Goal: Task Accomplishment & Management: Manage account settings

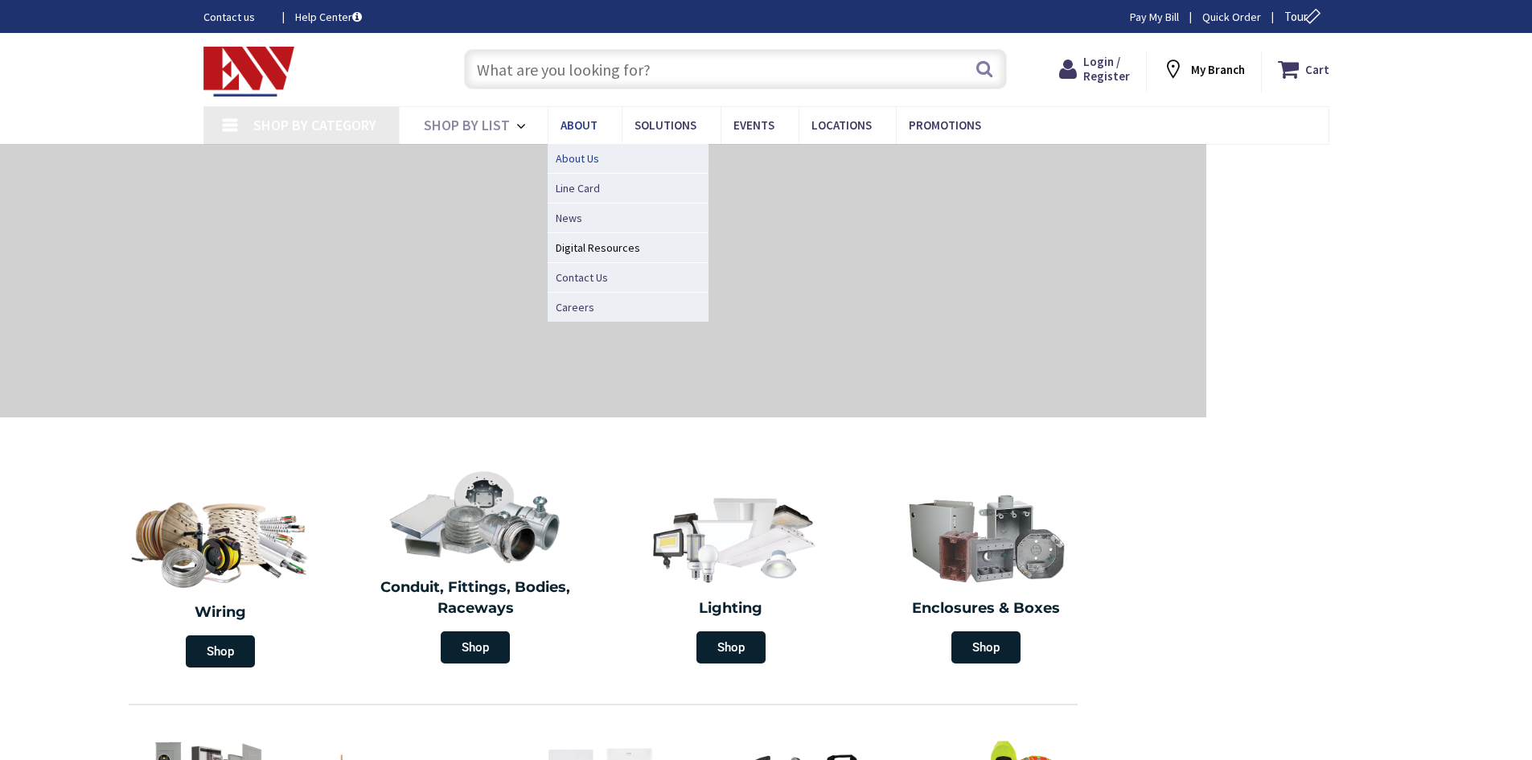
type input "[EMAIL_ADDRESS][DOMAIN_NAME]"
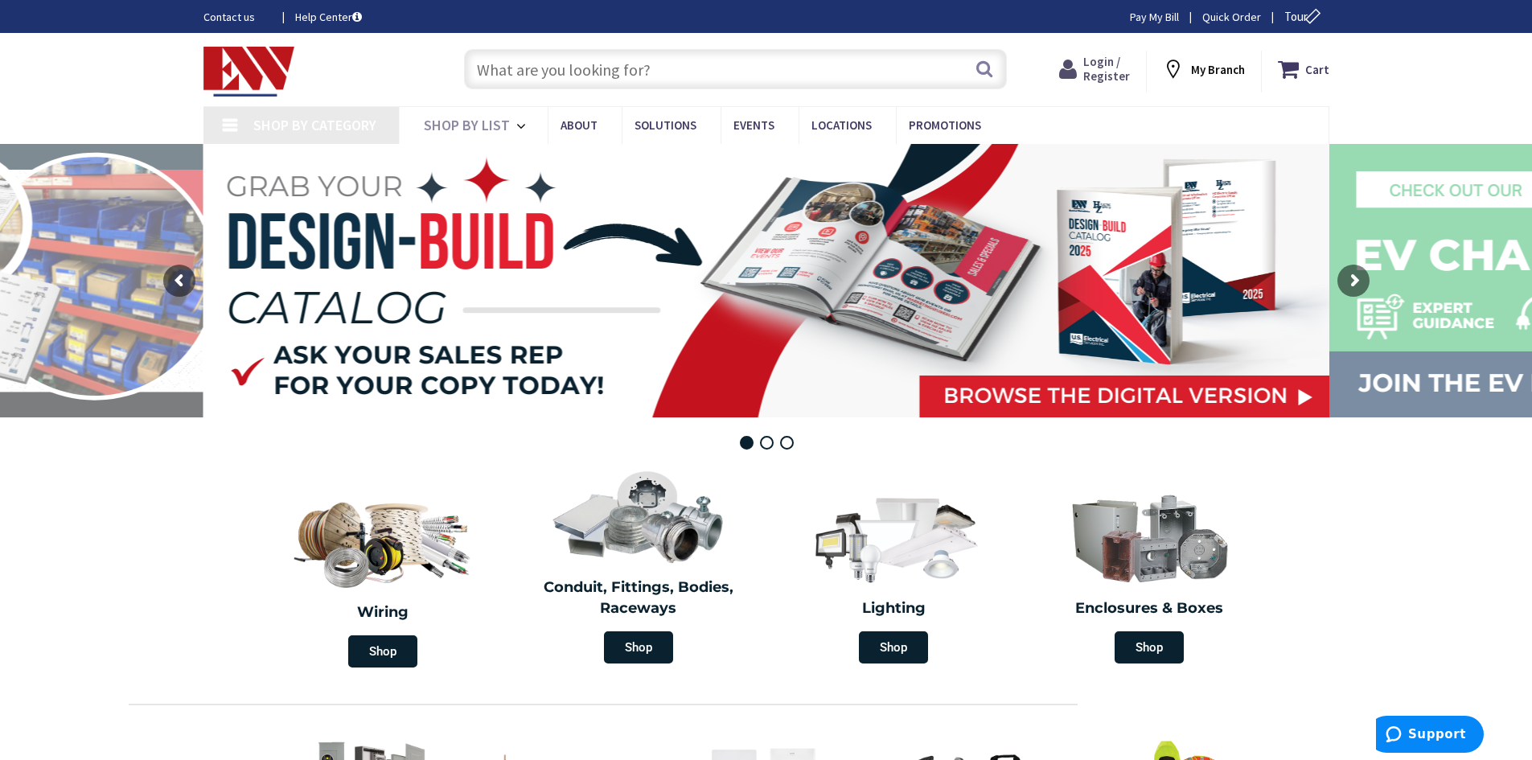
click at [1119, 76] on span "Login / Register" at bounding box center [1106, 69] width 47 height 30
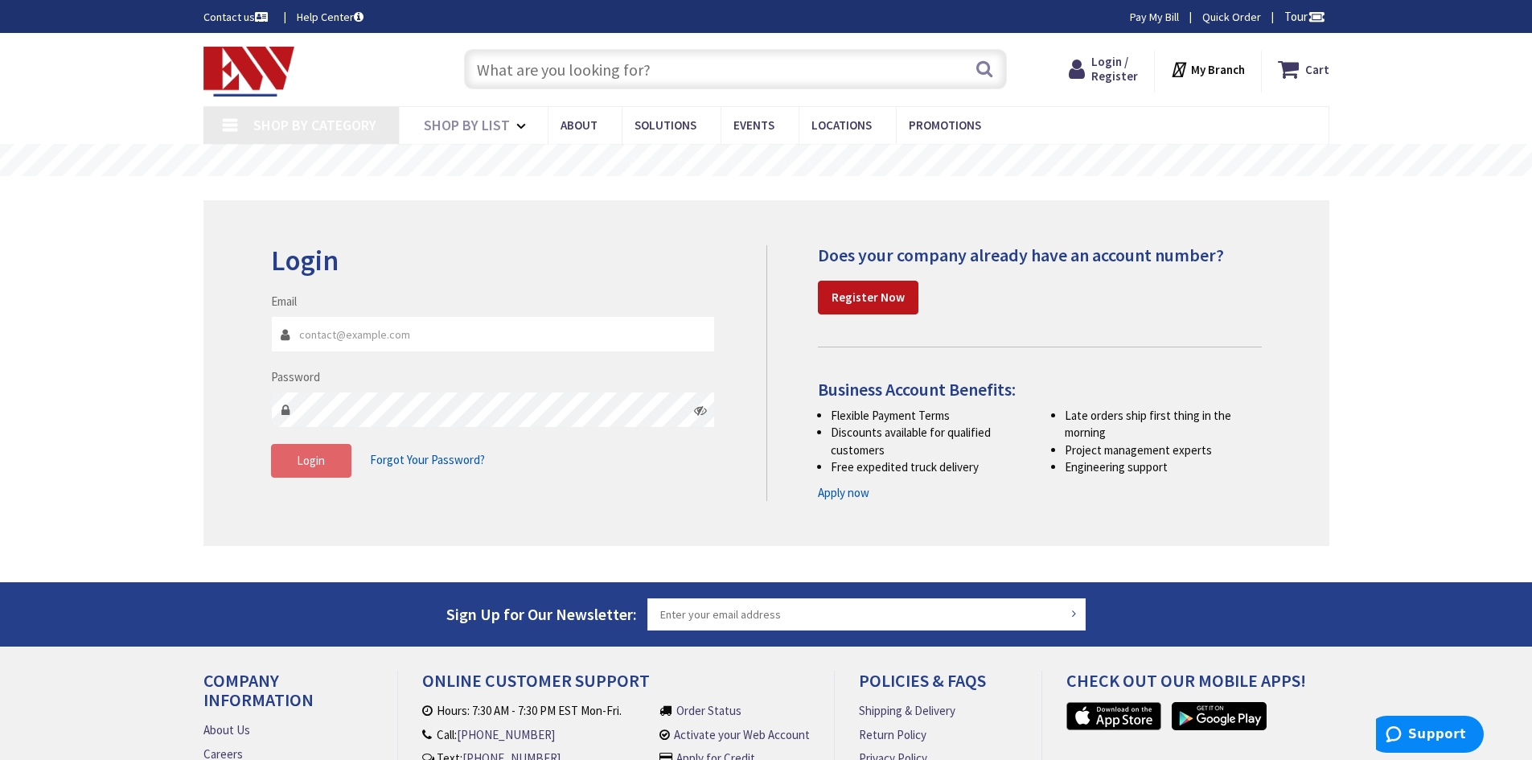
type input "[EMAIL_ADDRESS][DOMAIN_NAME]"
click at [284, 461] on button "Login" at bounding box center [311, 461] width 80 height 34
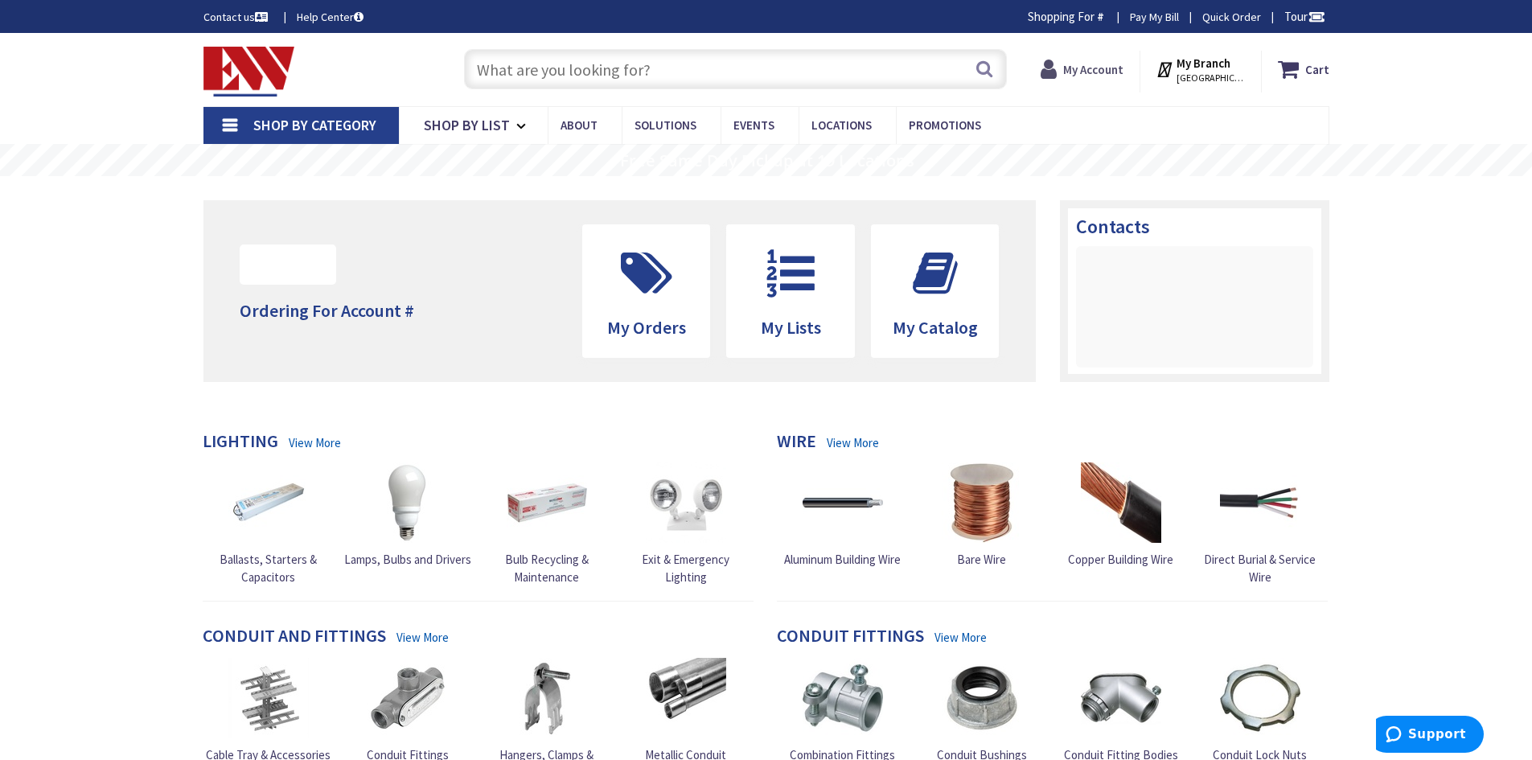
click at [1109, 63] on strong "My Account" at bounding box center [1093, 69] width 60 height 15
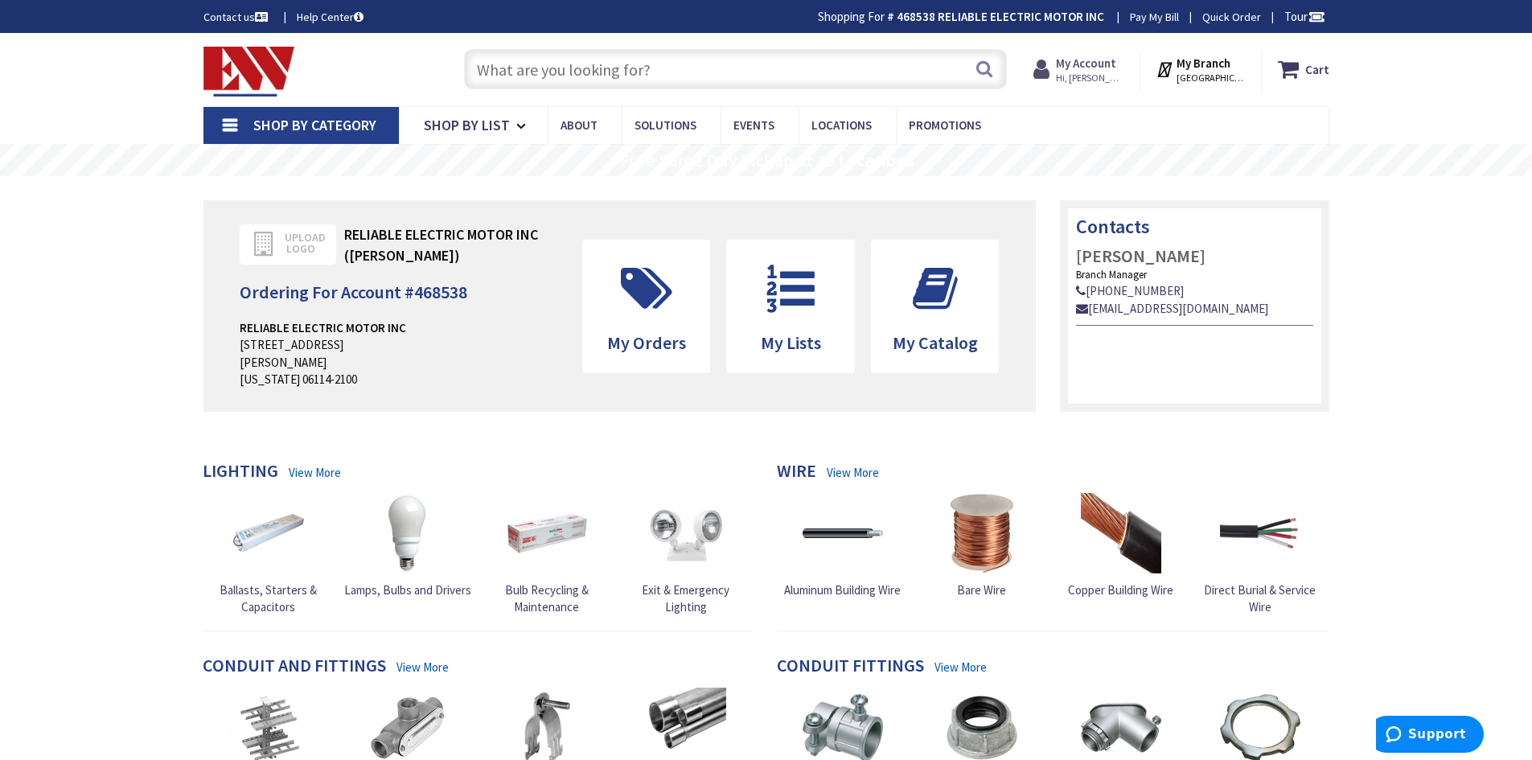
click at [1078, 67] on strong "My Account" at bounding box center [1086, 62] width 60 height 15
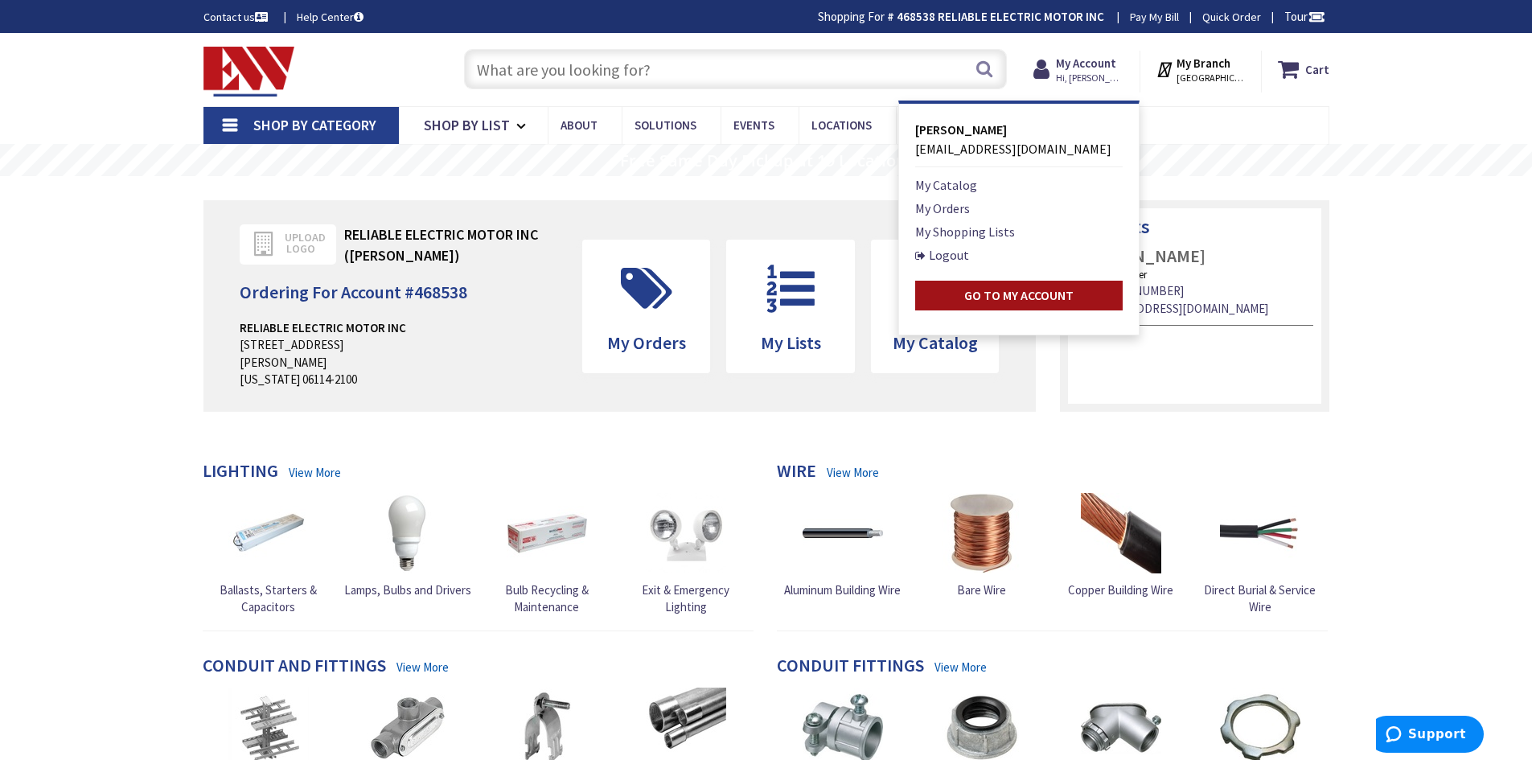
click at [1033, 295] on strong "Go to My Account" at bounding box center [1018, 295] width 109 height 16
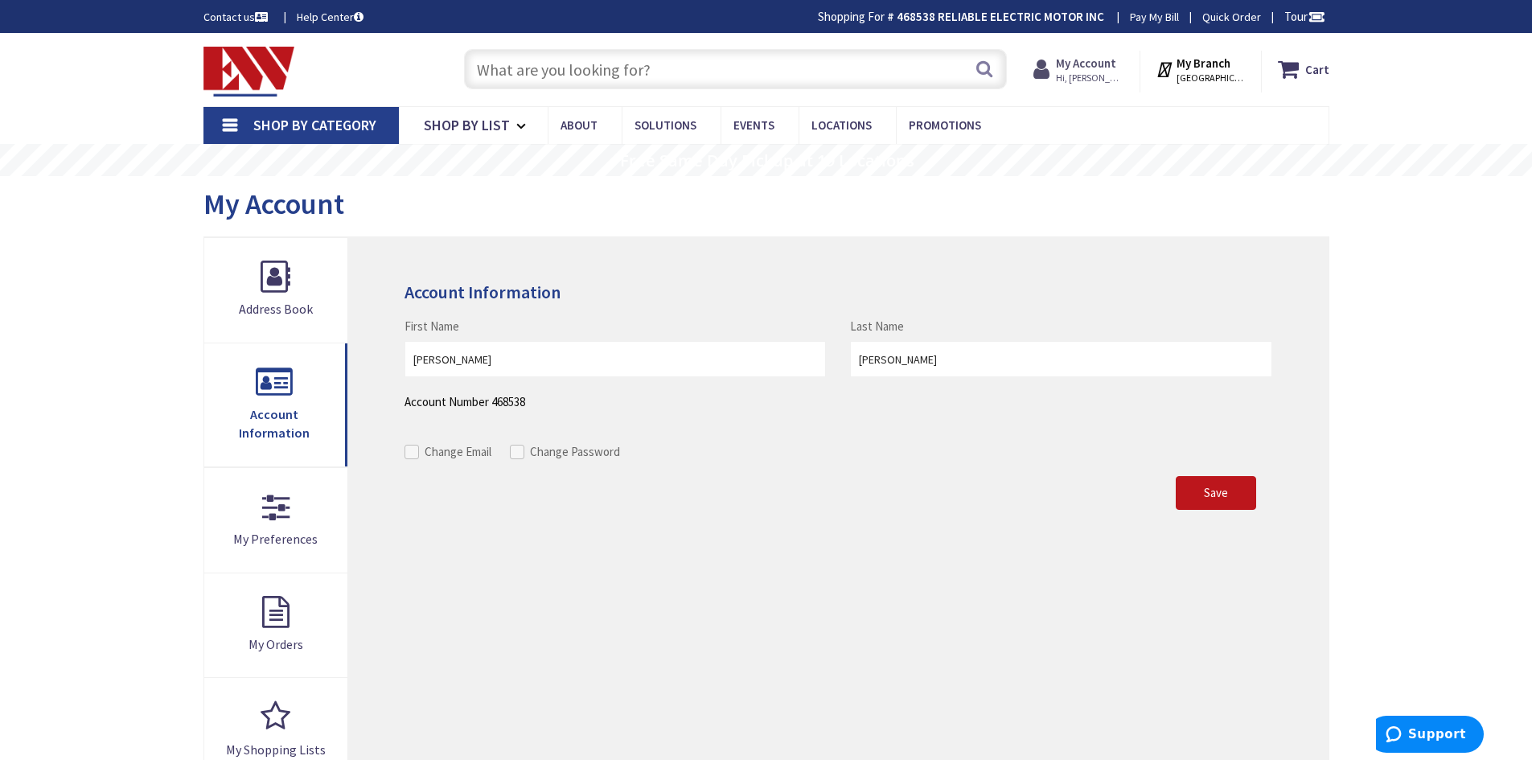
click at [1110, 63] on strong "My Account" at bounding box center [1086, 62] width 60 height 15
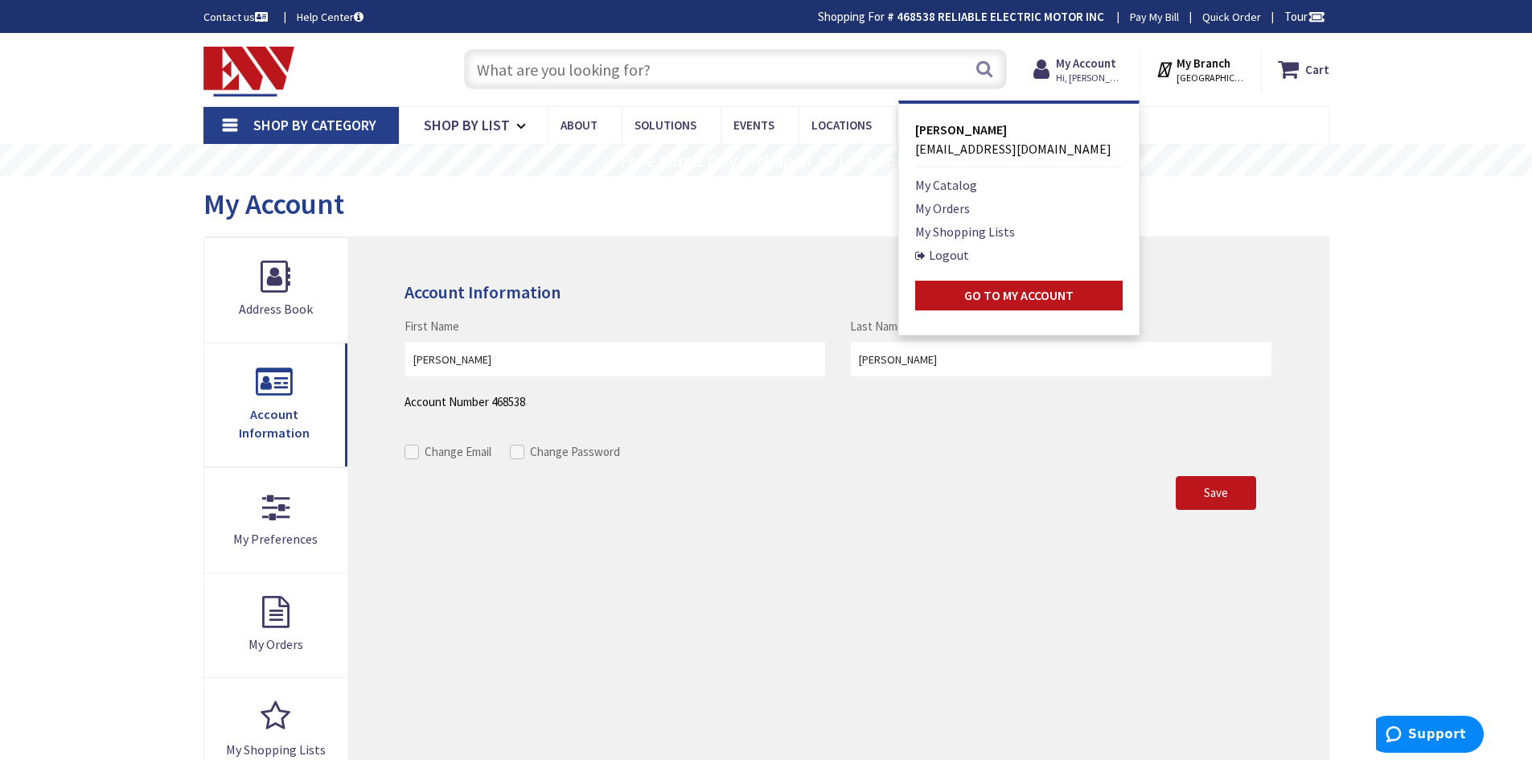
click at [1147, 17] on link "Pay My Bill" at bounding box center [1154, 17] width 49 height 16
